Goal: Communication & Community: Share content

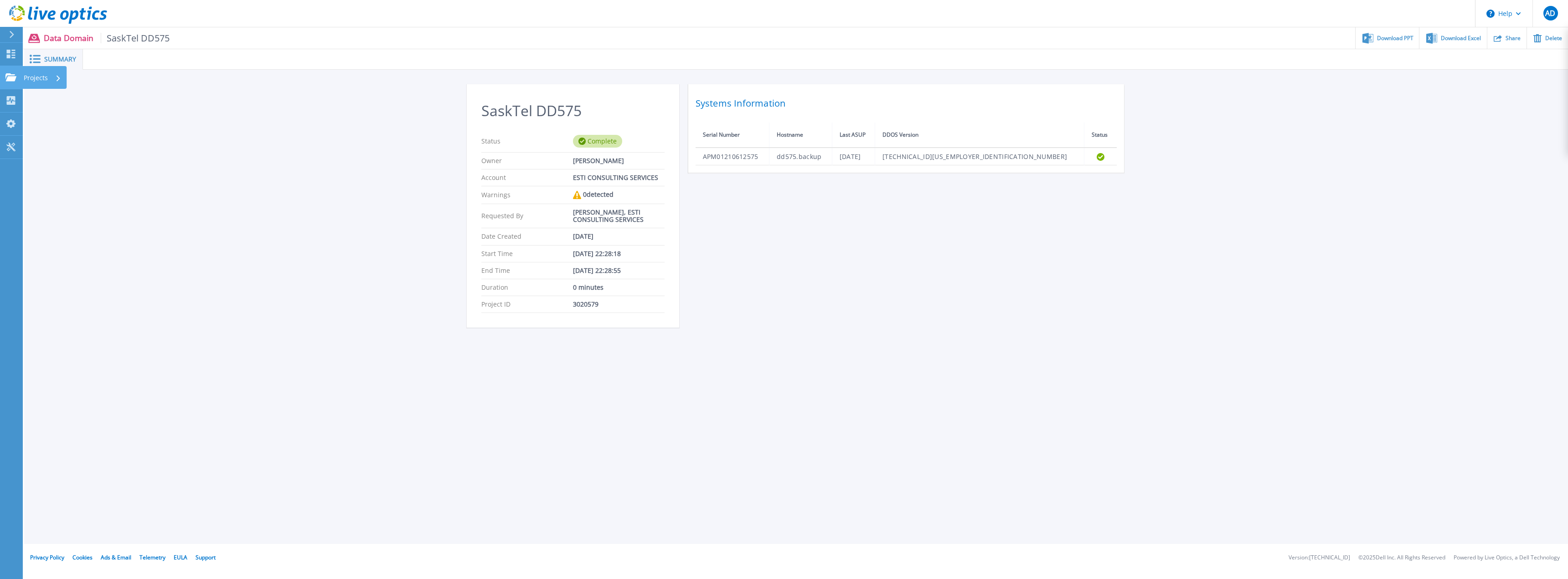
click at [41, 81] on p "Projects" at bounding box center [36, 78] width 24 height 24
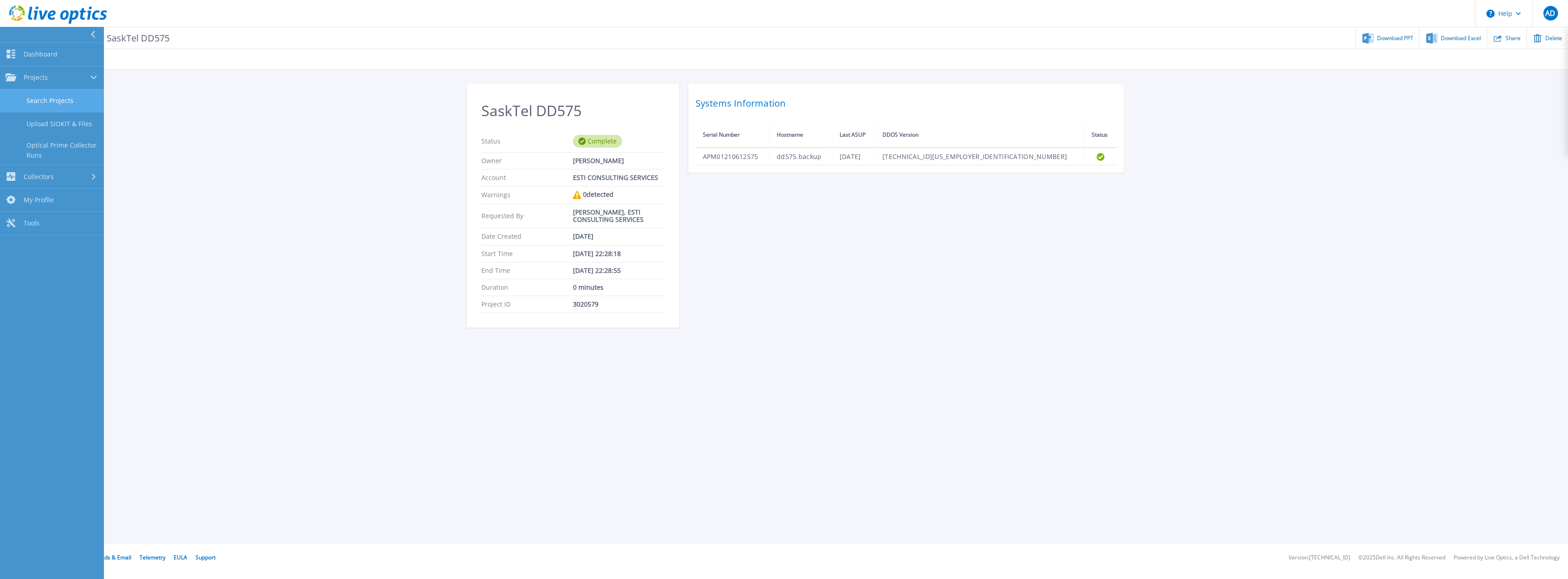
click at [59, 102] on link "Search Projects" at bounding box center [52, 101] width 104 height 23
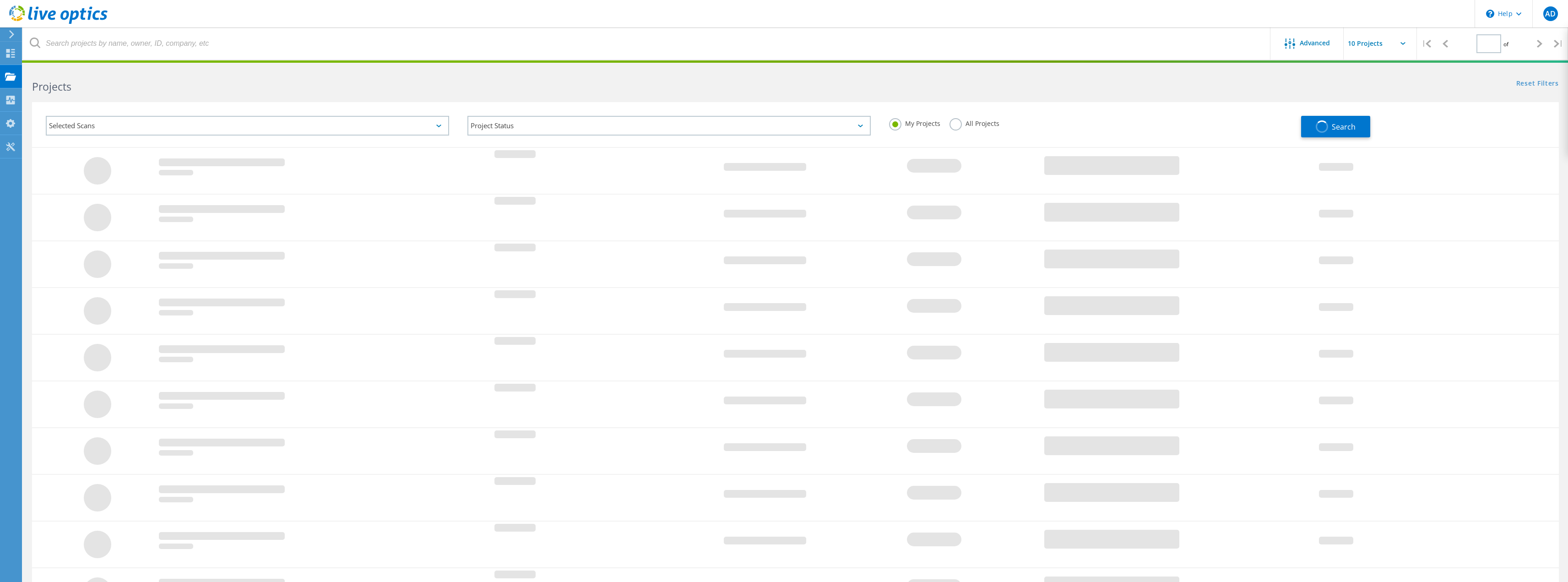
type input "1"
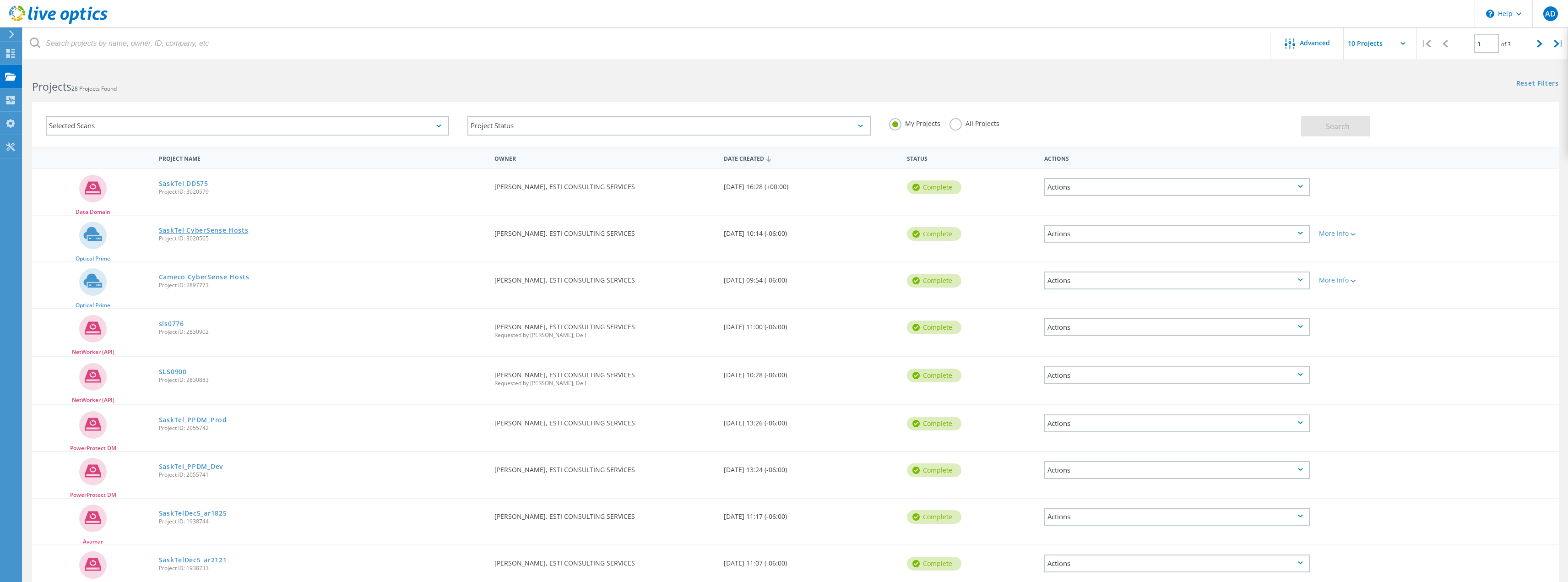
click at [219, 231] on link "SaskTel CyberSense Hosts" at bounding box center [204, 230] width 90 height 6
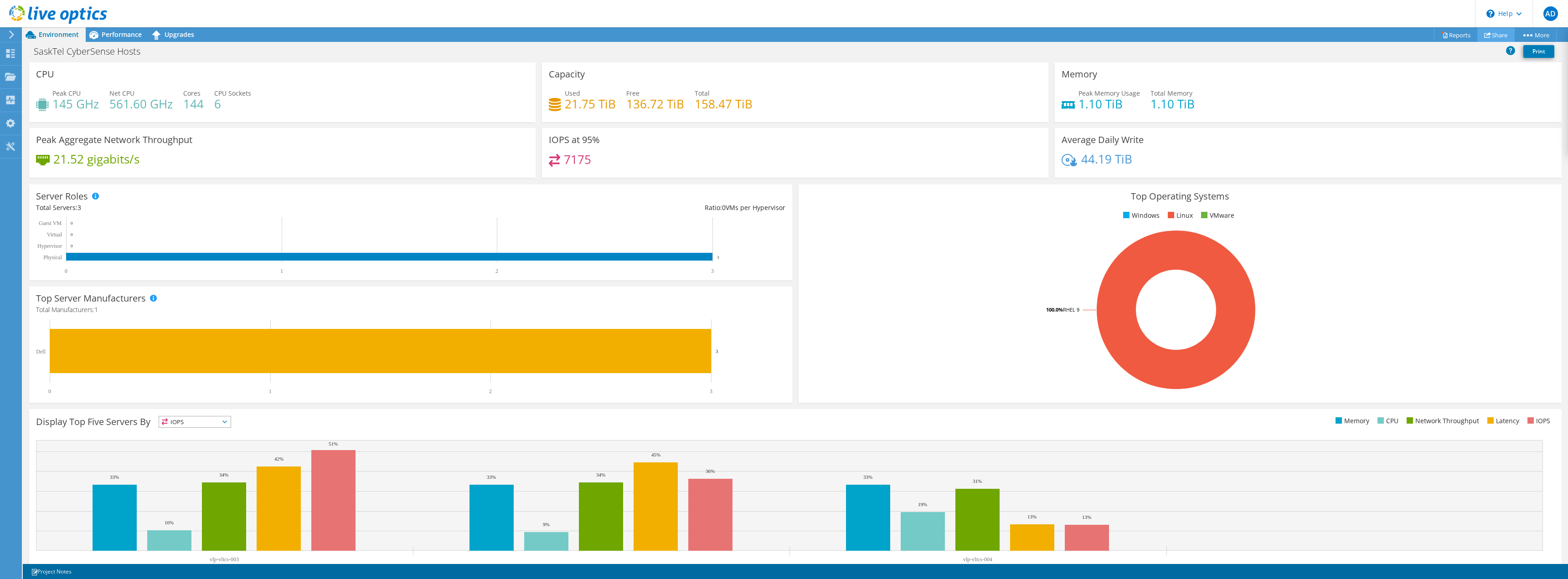
click at [1491, 35] on link "Share" at bounding box center [1496, 35] width 37 height 14
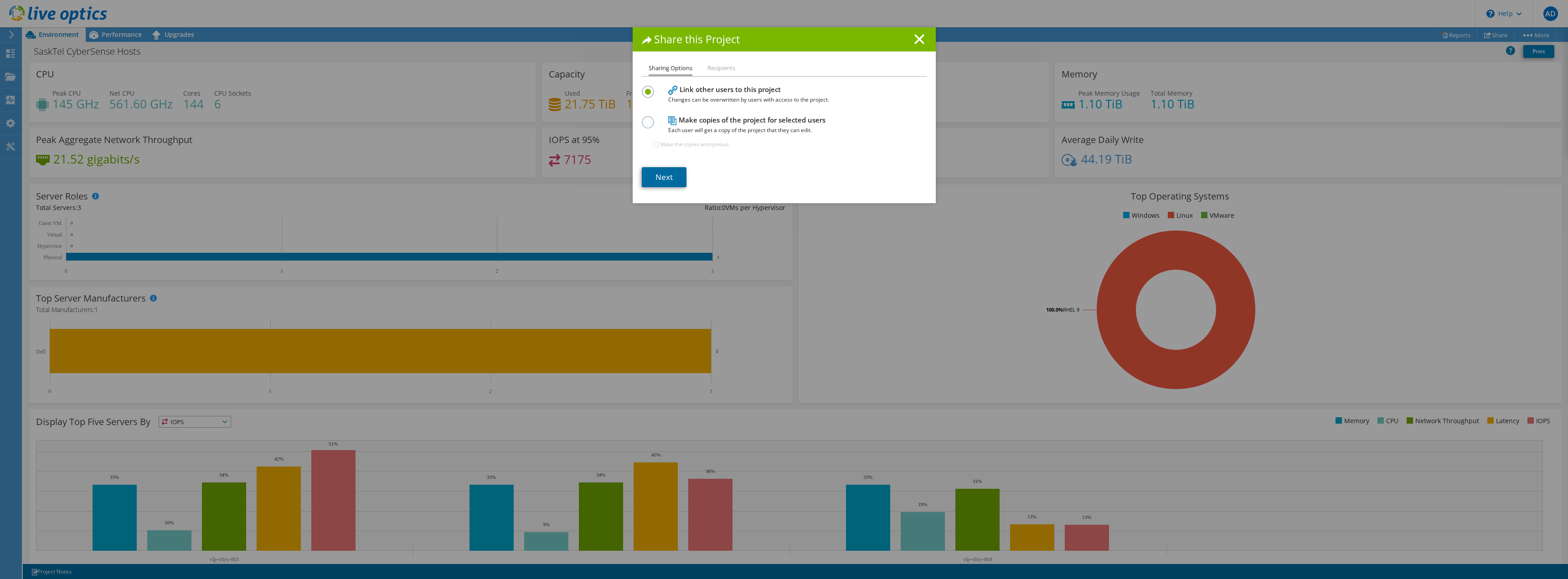
click at [663, 175] on link "Next" at bounding box center [663, 177] width 44 height 20
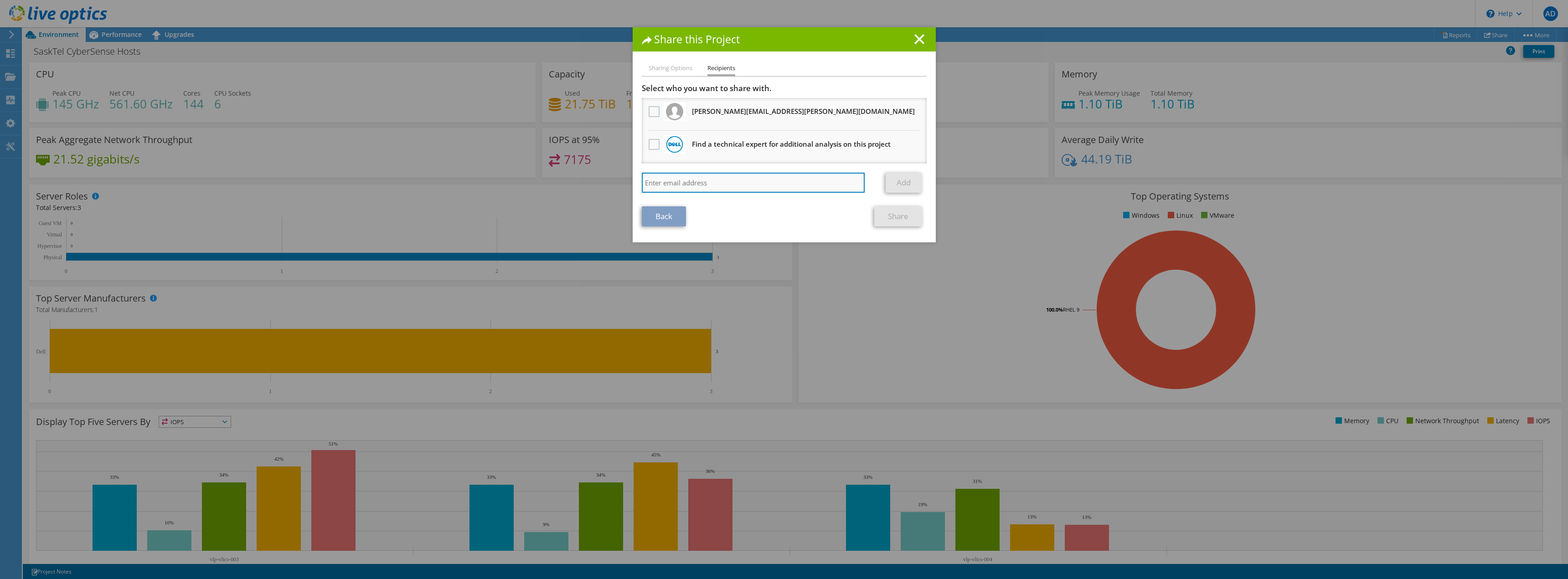
click at [704, 178] on input "search" at bounding box center [753, 182] width 223 height 20
type input "earl.gosick@esti.ca"
click at [903, 188] on link "Add" at bounding box center [903, 182] width 36 height 20
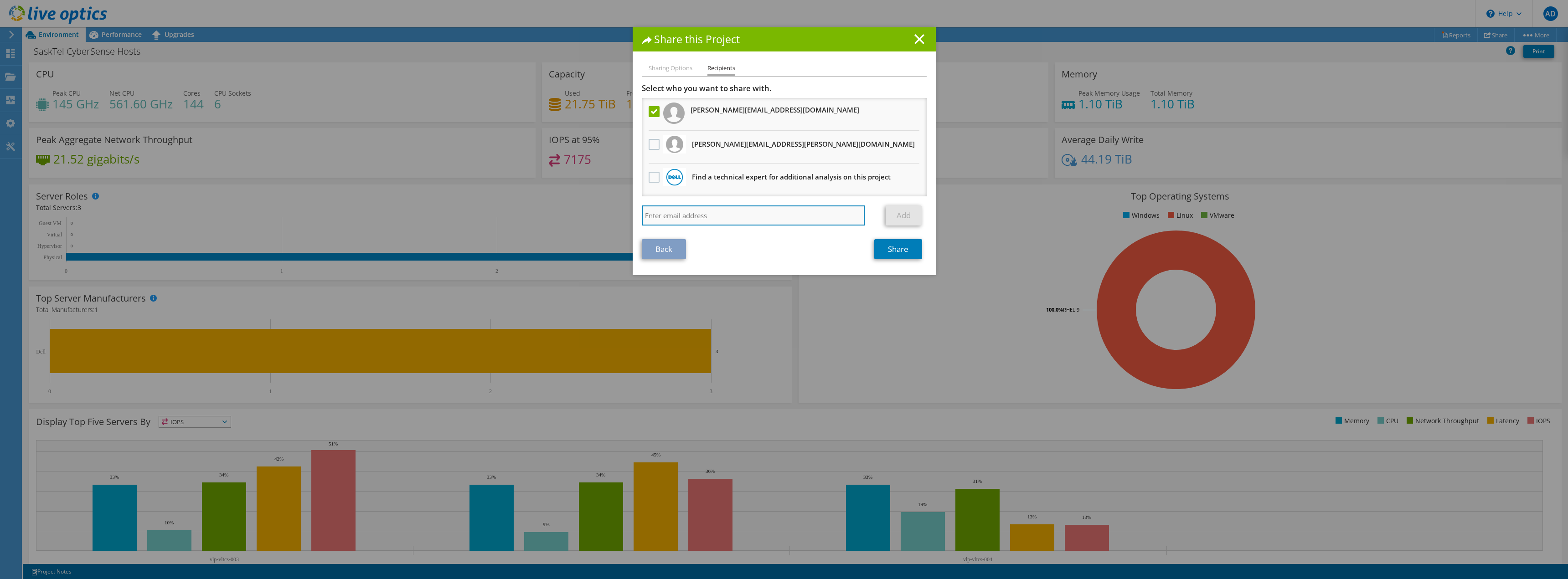
click at [690, 222] on input "search" at bounding box center [753, 215] width 223 height 20
paste input "rob.aitken@dell.com"
type input "rob.aitken@dell.com"
click at [897, 218] on link "Add" at bounding box center [903, 215] width 36 height 20
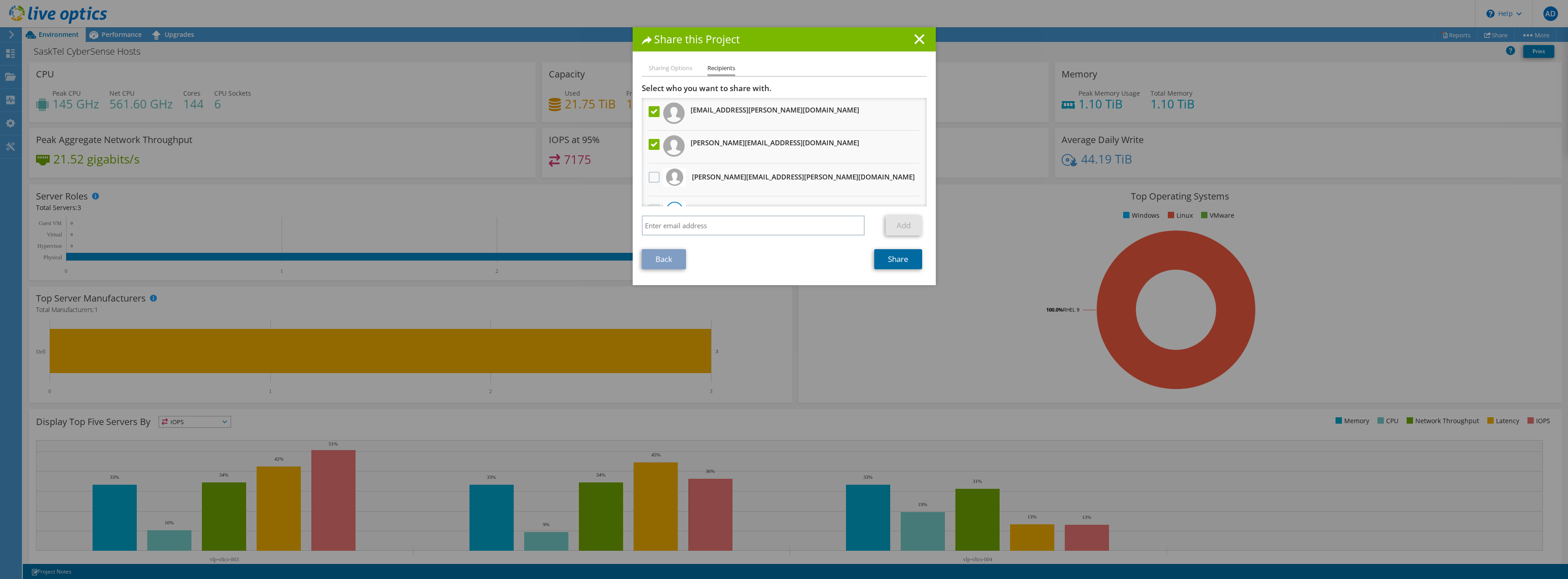
click at [895, 260] on link "Share" at bounding box center [898, 259] width 48 height 20
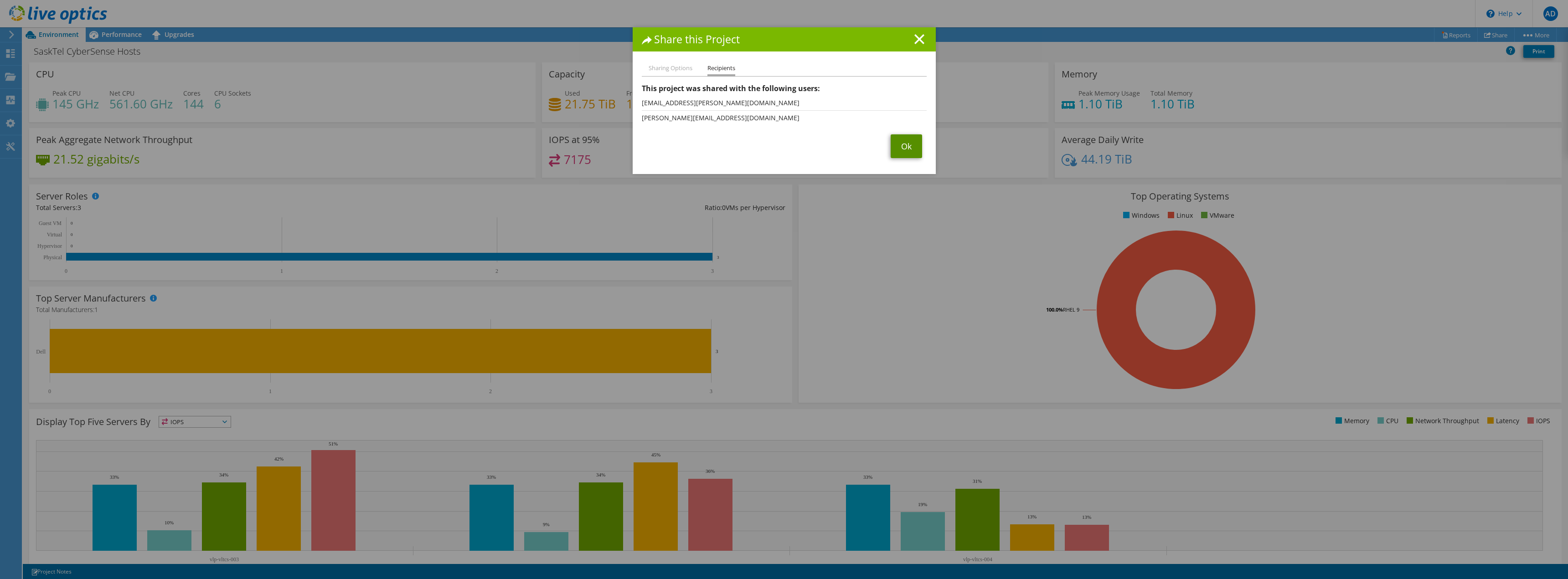
click at [901, 142] on link "Ok" at bounding box center [906, 146] width 32 height 24
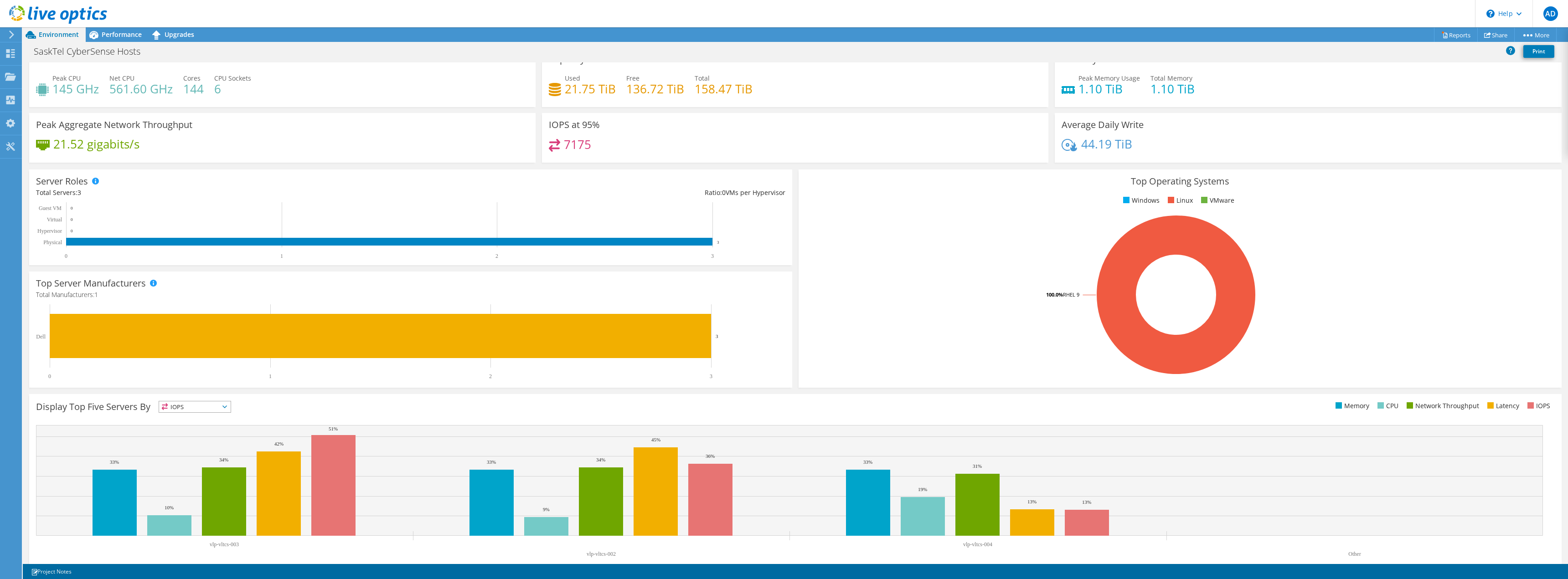
scroll to position [29, 0]
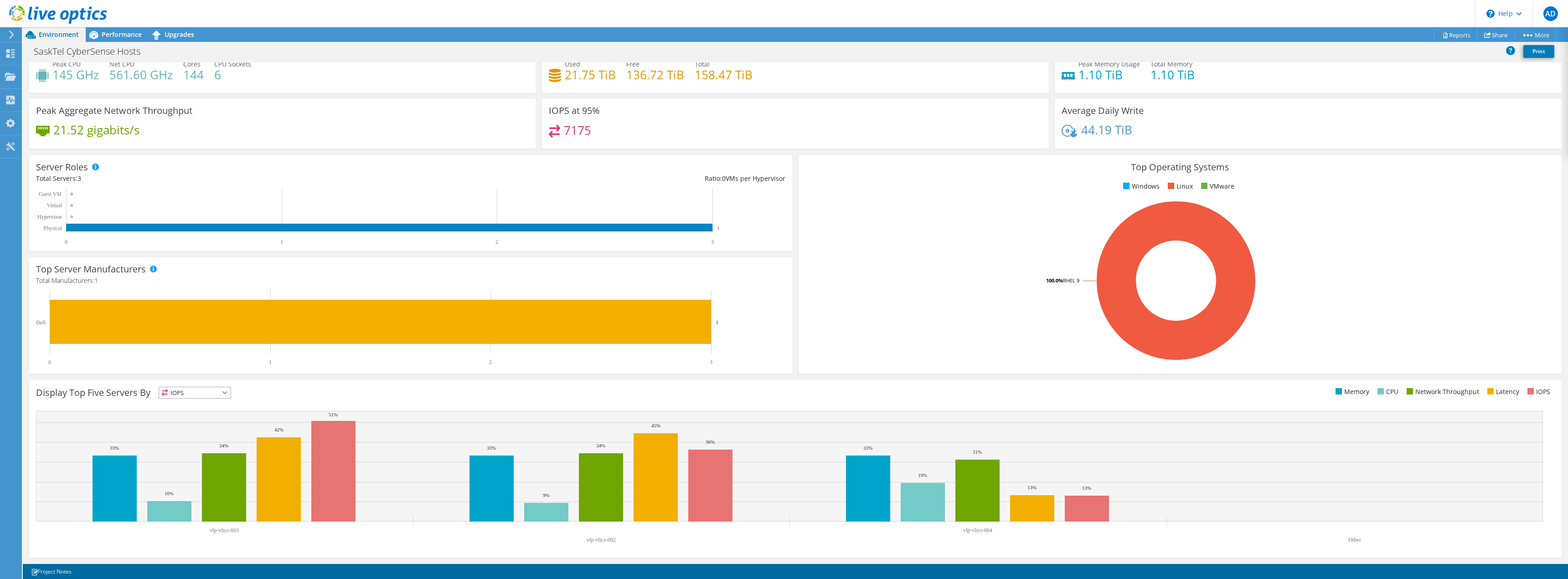
click at [202, 389] on span "IOPS" at bounding box center [195, 393] width 72 height 11
click at [197, 438] on li "Network Throughput" at bounding box center [195, 442] width 72 height 13
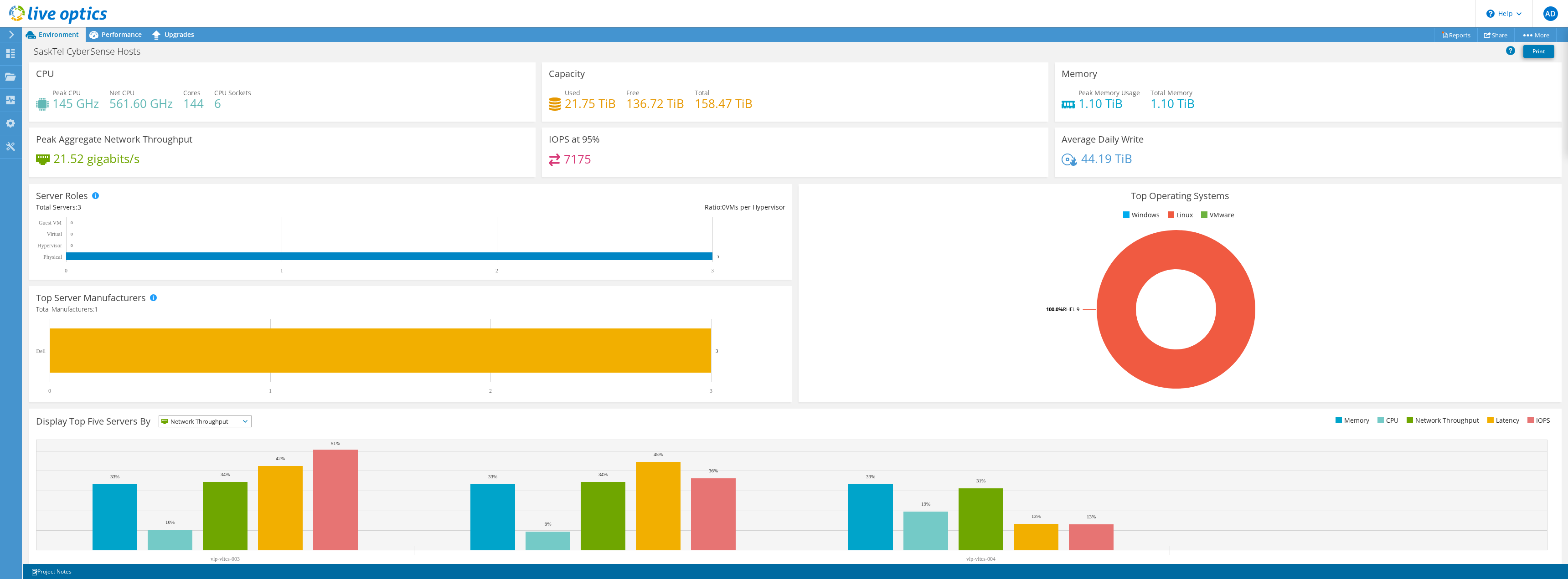
scroll to position [0, 0]
click at [104, 32] on span "Performance" at bounding box center [122, 34] width 40 height 9
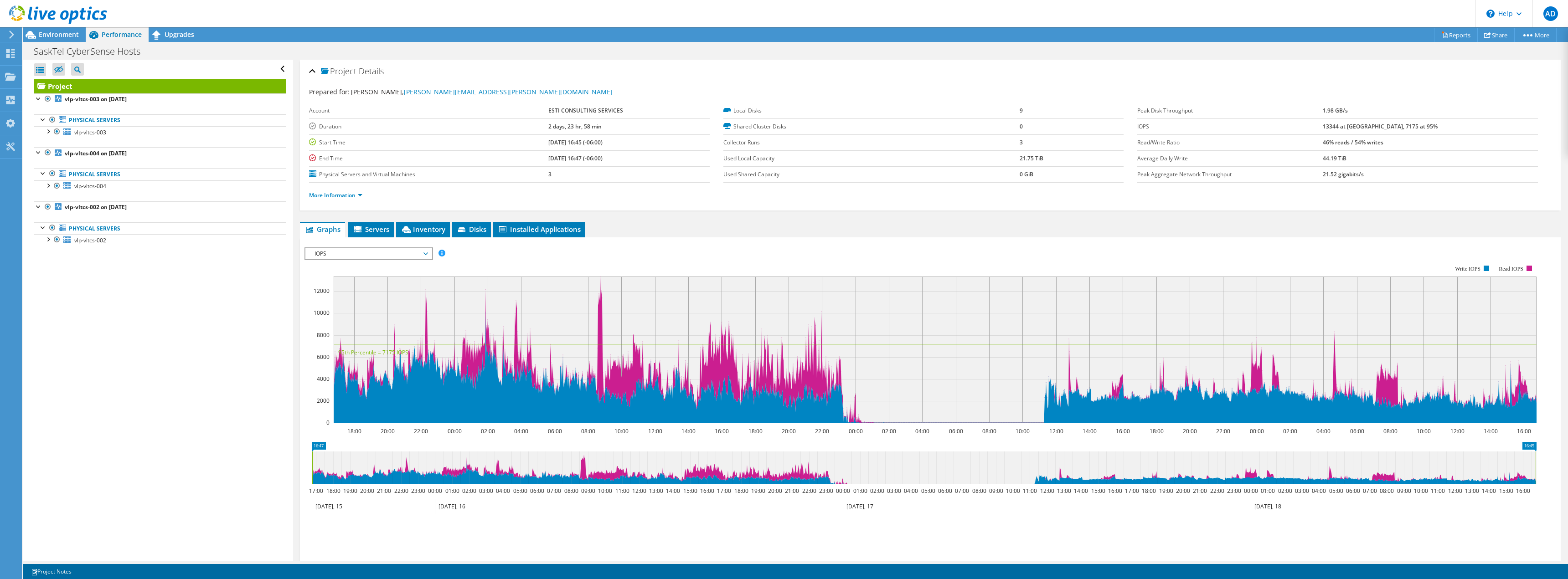
click at [368, 255] on span "IOPS" at bounding box center [368, 254] width 117 height 11
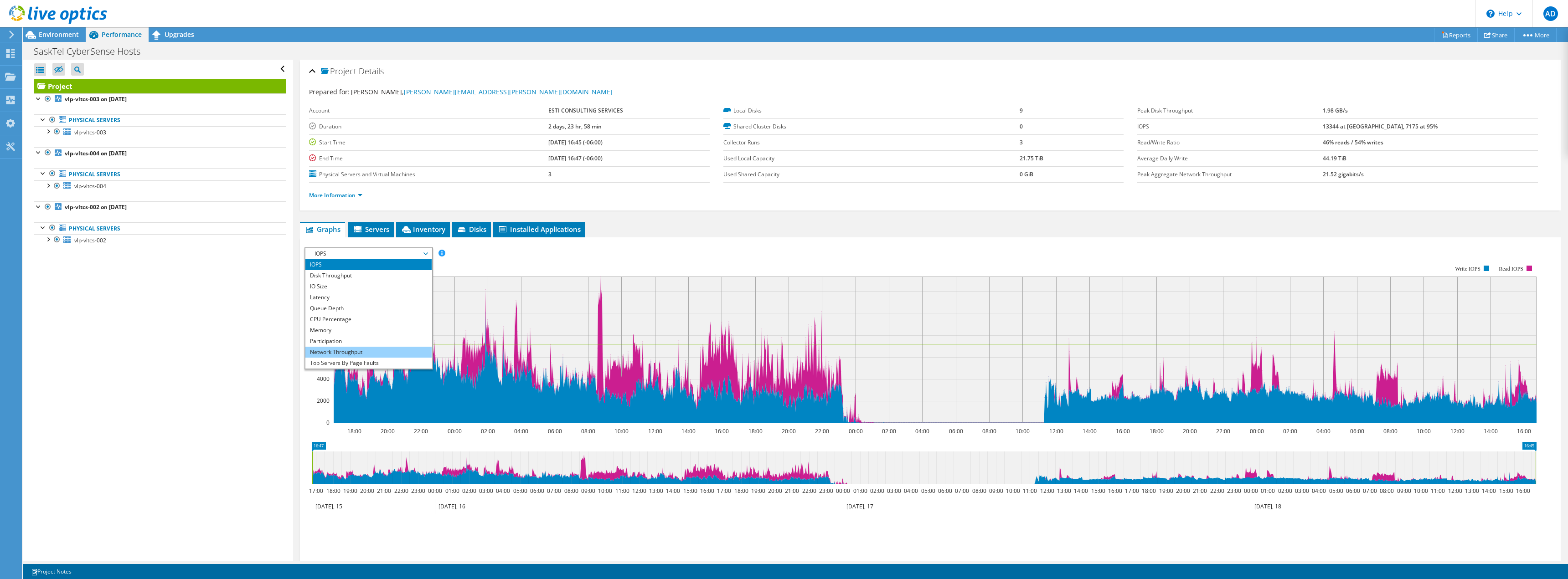
click at [349, 349] on li "Network Throughput" at bounding box center [368, 352] width 126 height 11
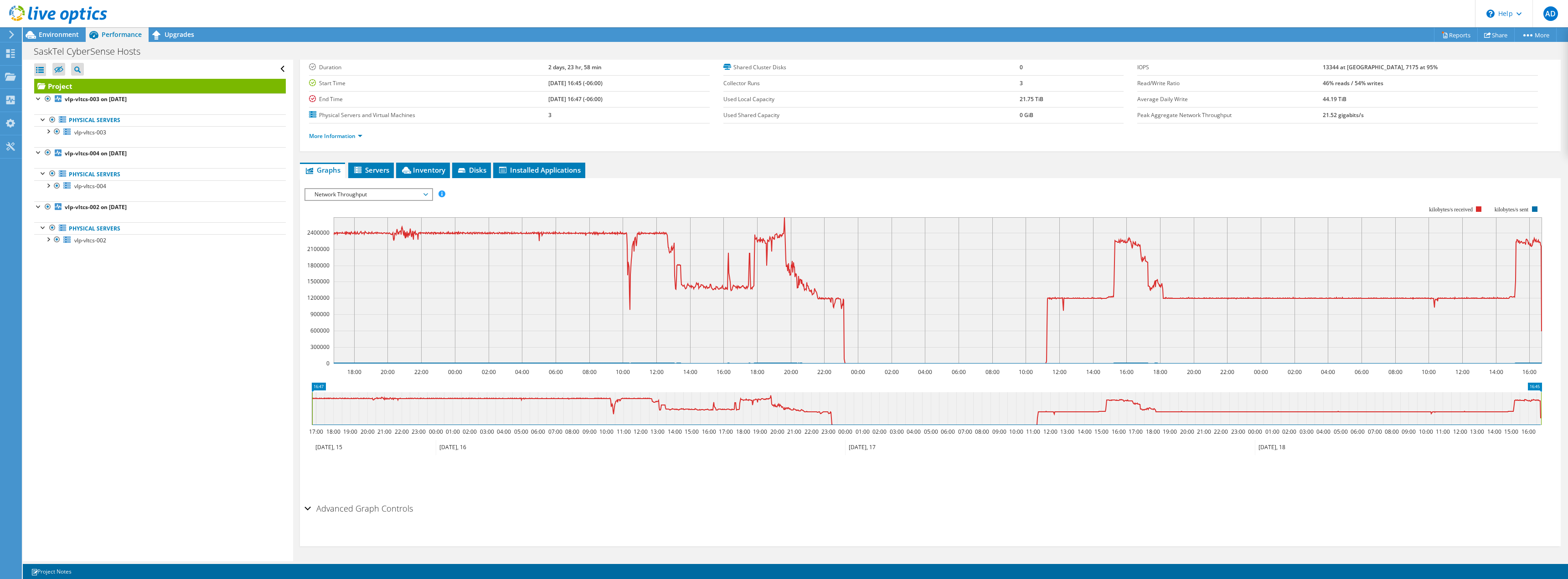
scroll to position [60, 0]
click at [440, 240] on rect at bounding box center [937, 290] width 1208 height 146
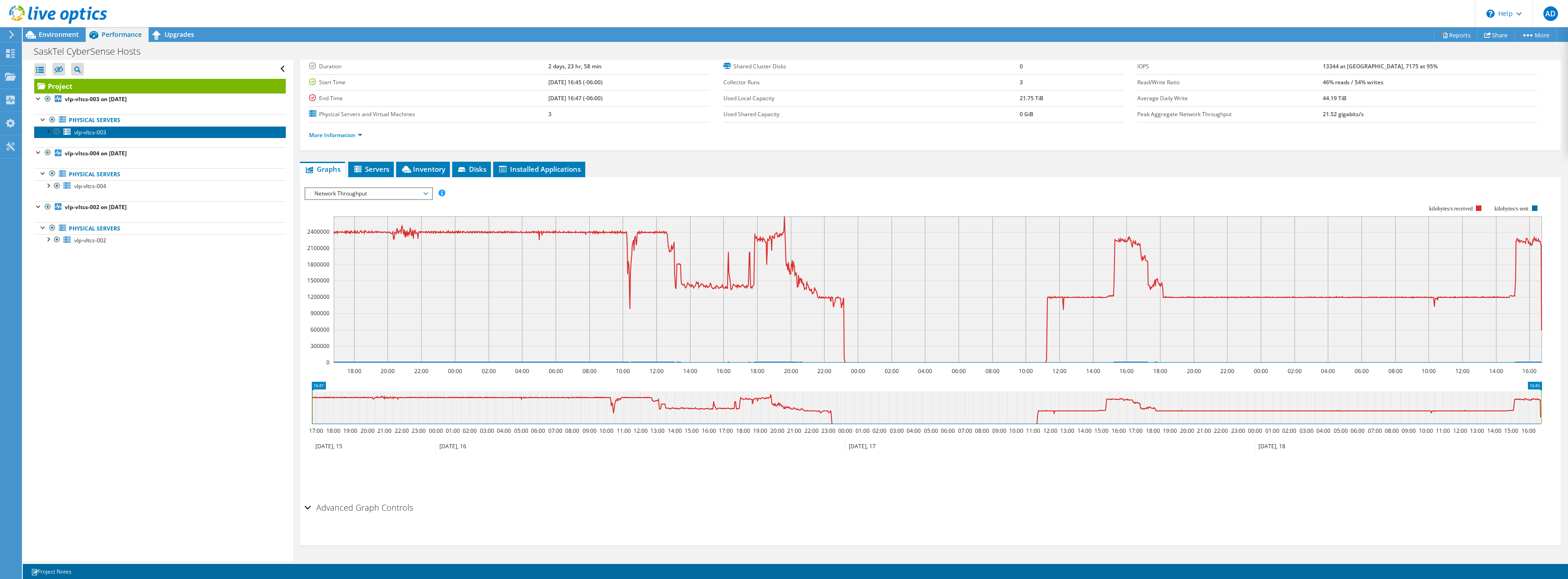
click at [108, 133] on link "vlp-vltcs-003" at bounding box center [159, 131] width 251 height 12
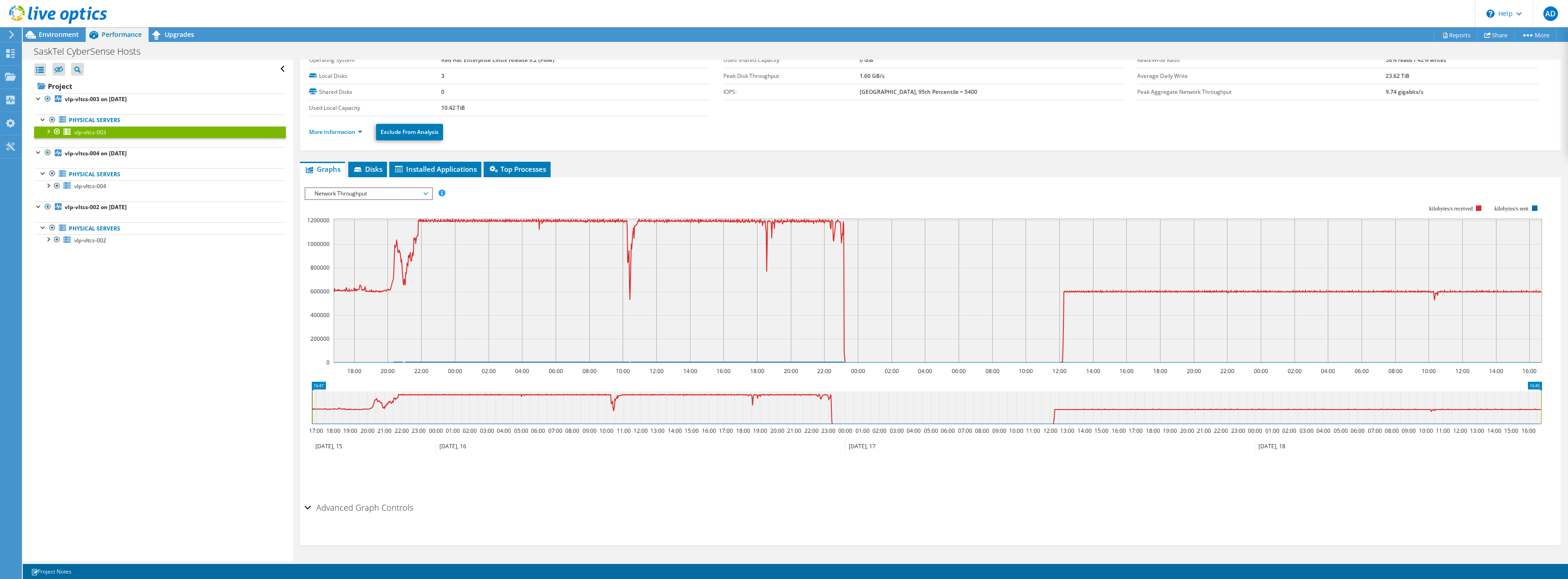
scroll to position [0, 0]
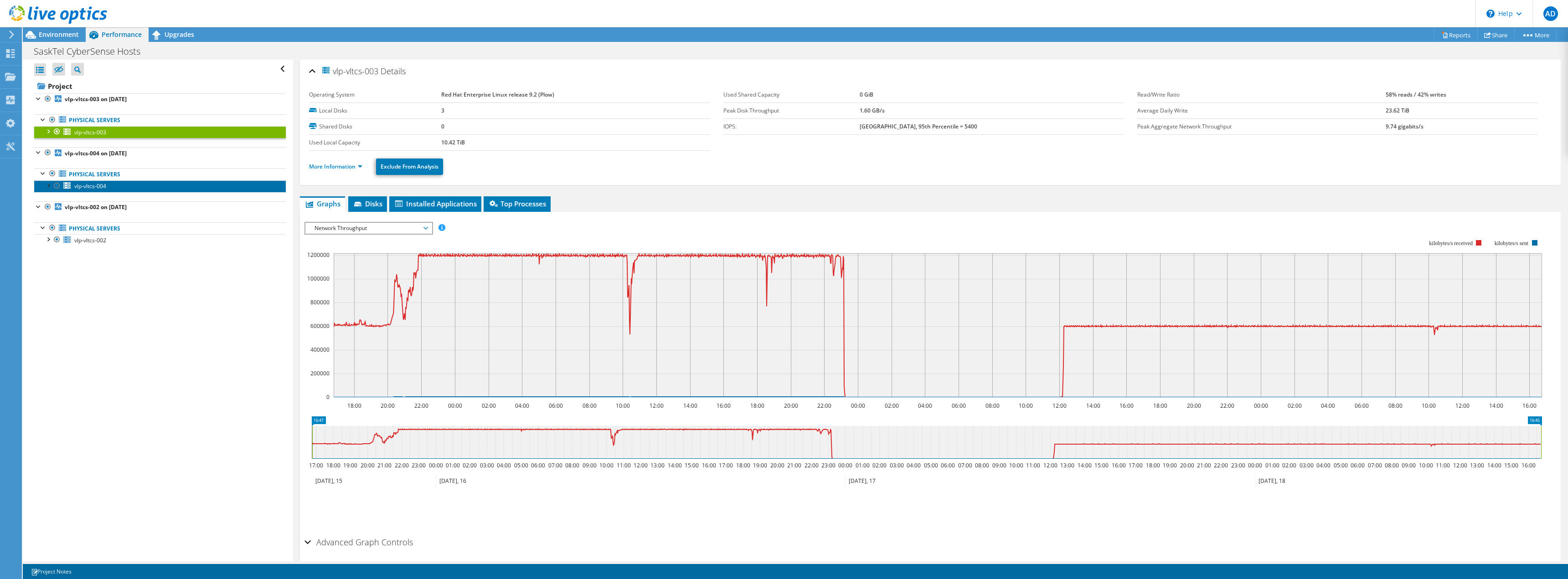
click at [102, 183] on span "vlp-vltcs-004" at bounding box center [90, 186] width 32 height 8
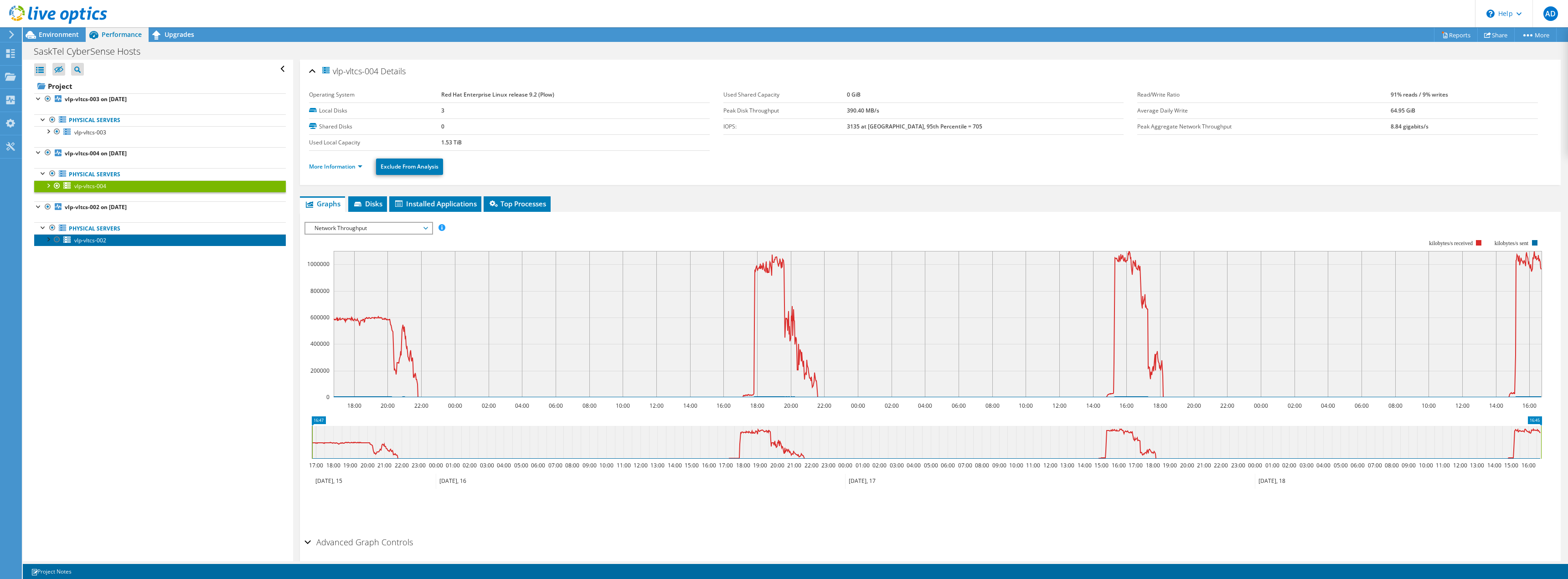
click at [110, 242] on link "vlp-vltcs-002" at bounding box center [159, 240] width 251 height 12
